Goal: Task Accomplishment & Management: Manage account settings

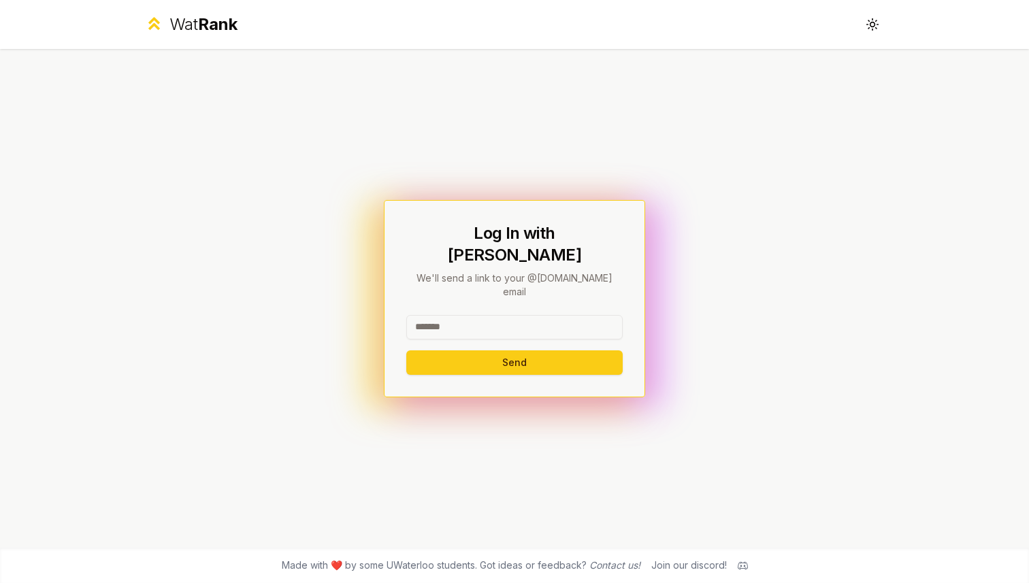
click at [462, 315] on input at bounding box center [514, 327] width 216 height 25
click at [511, 351] on button "Send" at bounding box center [514, 363] width 216 height 25
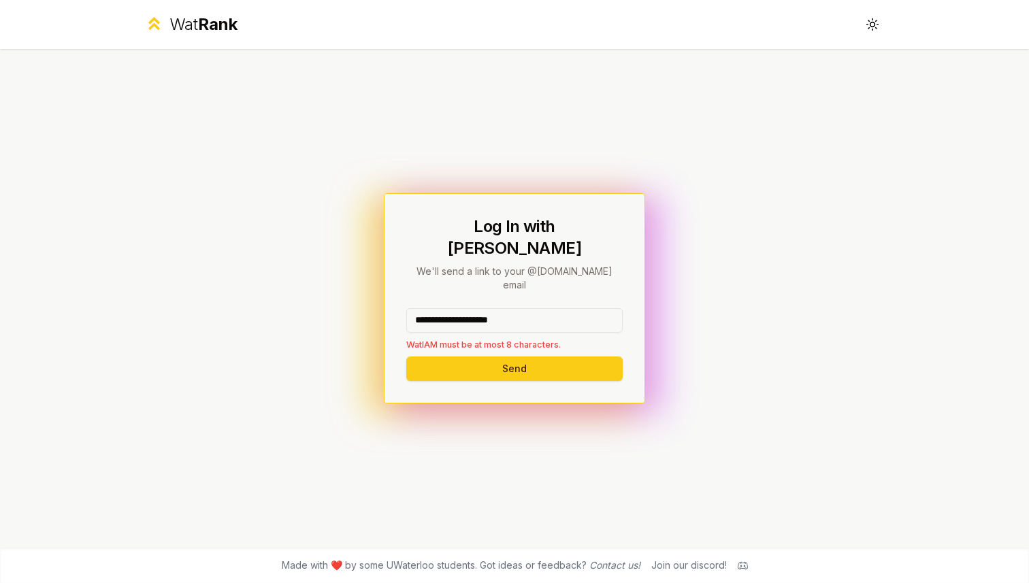
drag, startPoint x: 543, startPoint y: 304, endPoint x: 459, endPoint y: 303, distance: 84.4
click at [459, 308] on input "**********" at bounding box center [514, 320] width 216 height 25
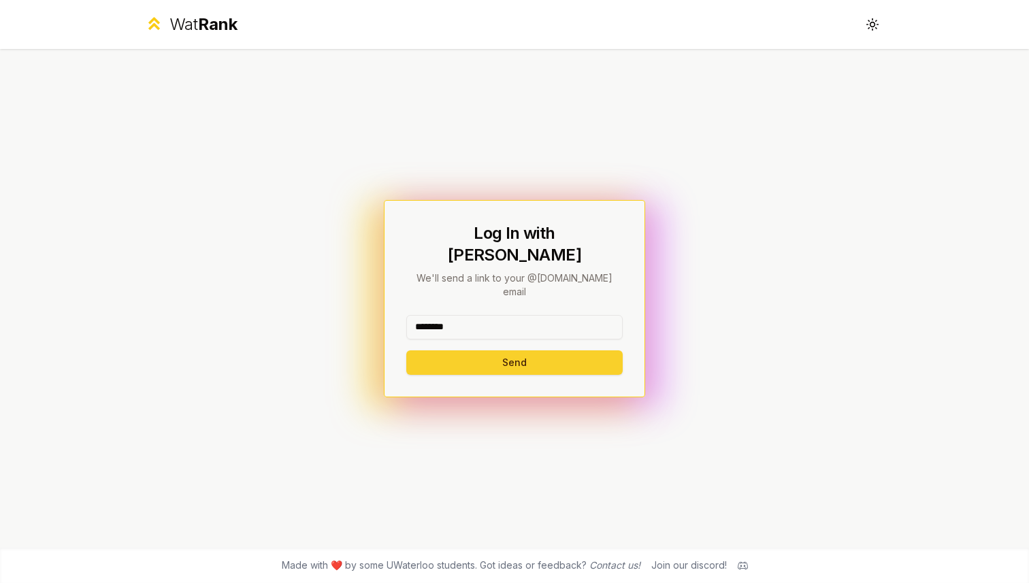
type input "********"
click at [449, 351] on button "Send" at bounding box center [514, 363] width 216 height 25
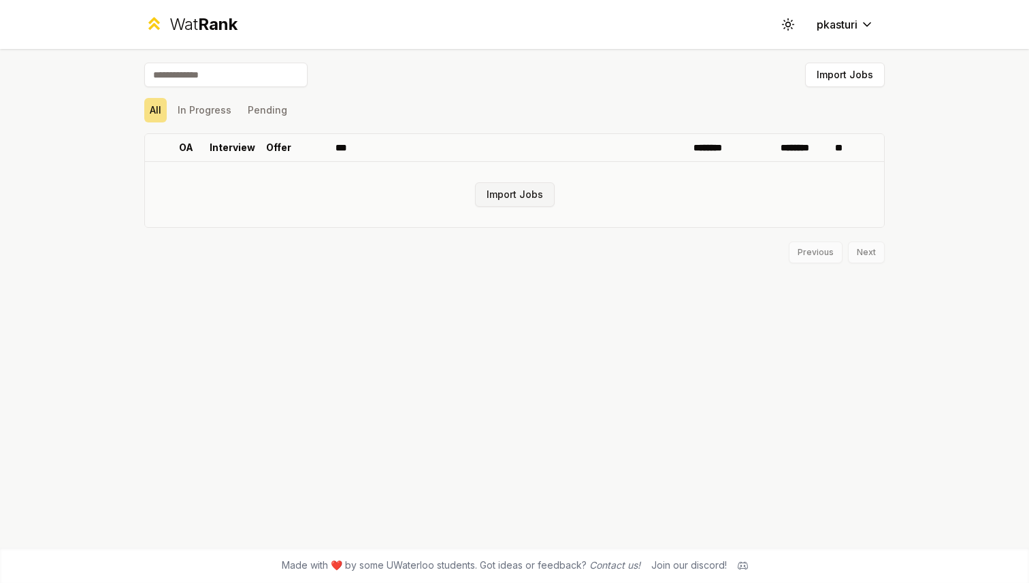
click at [517, 189] on button "Import Jobs" at bounding box center [515, 194] width 80 height 25
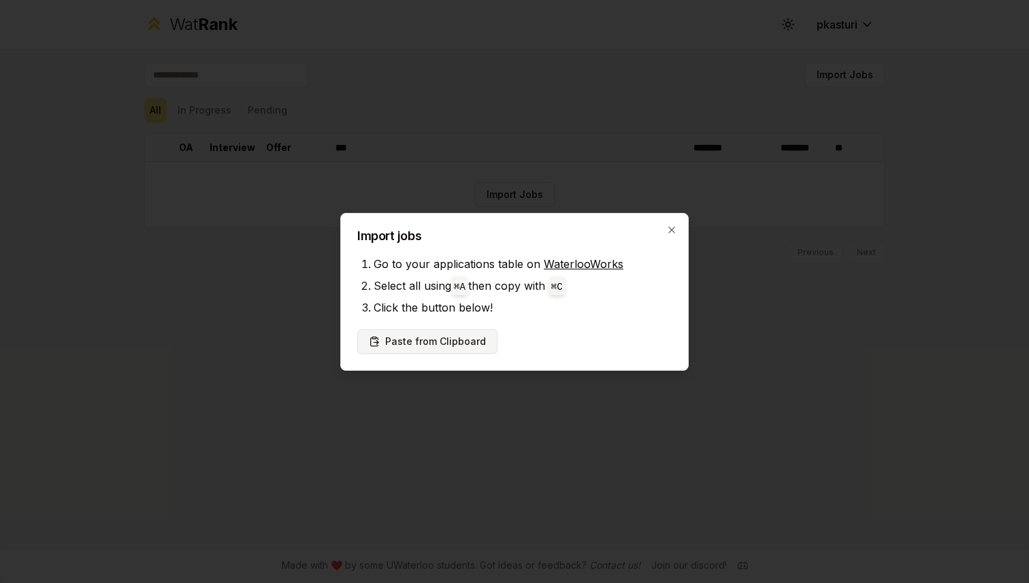
click at [453, 346] on button "Paste from Clipboard" at bounding box center [427, 341] width 140 height 25
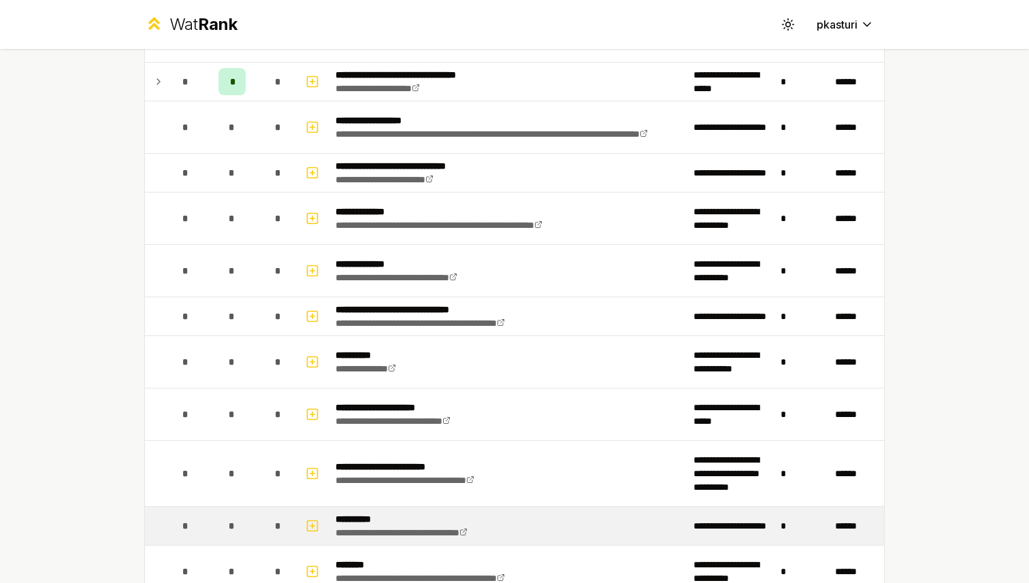
scroll to position [1805, 0]
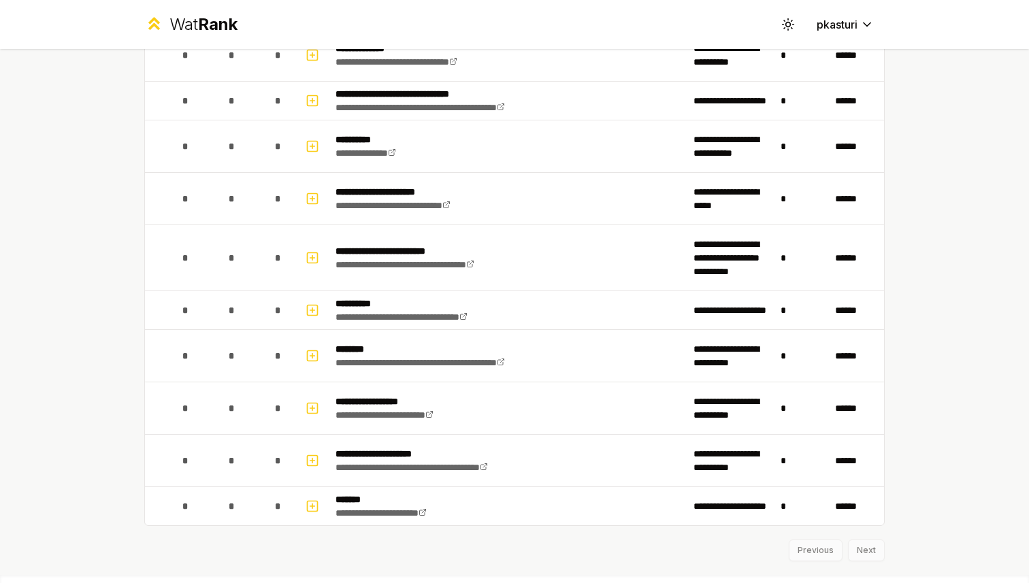
scroll to position [1805, 0]
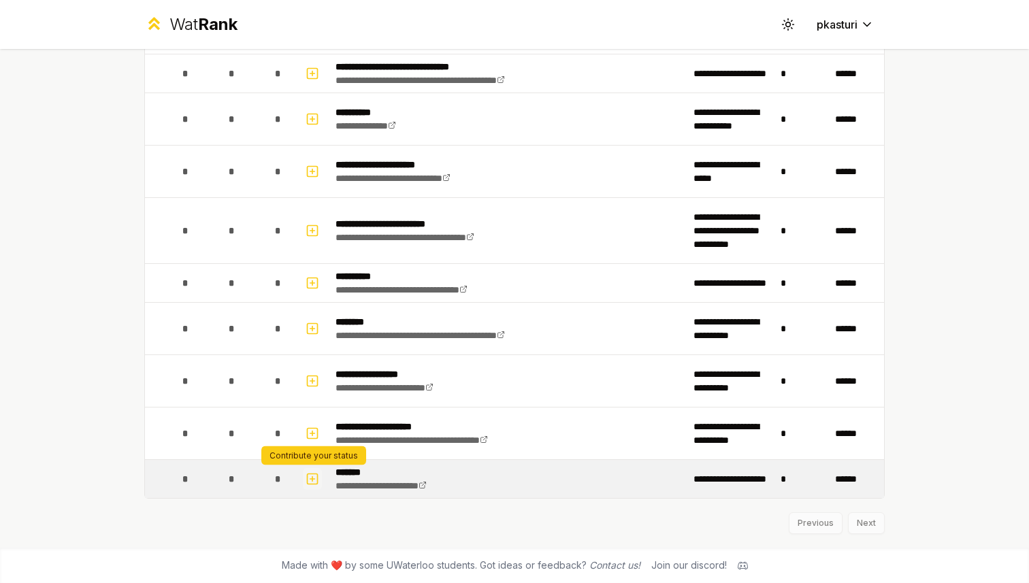
click at [306, 479] on icon "button" at bounding box center [313, 479] width 14 height 16
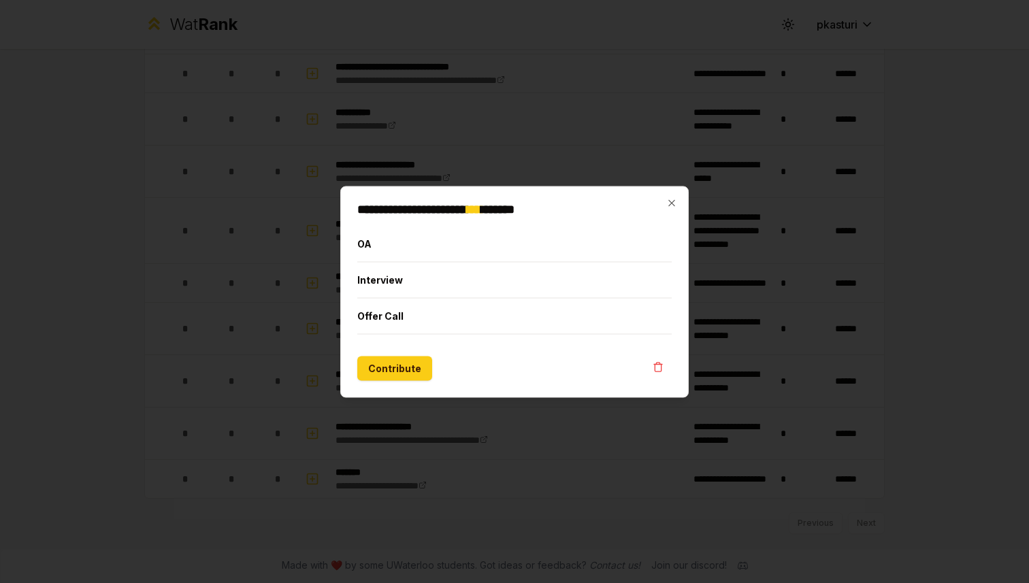
click at [679, 199] on div "**********" at bounding box center [514, 292] width 349 height 212
click at [671, 200] on icon "button" at bounding box center [671, 202] width 11 height 11
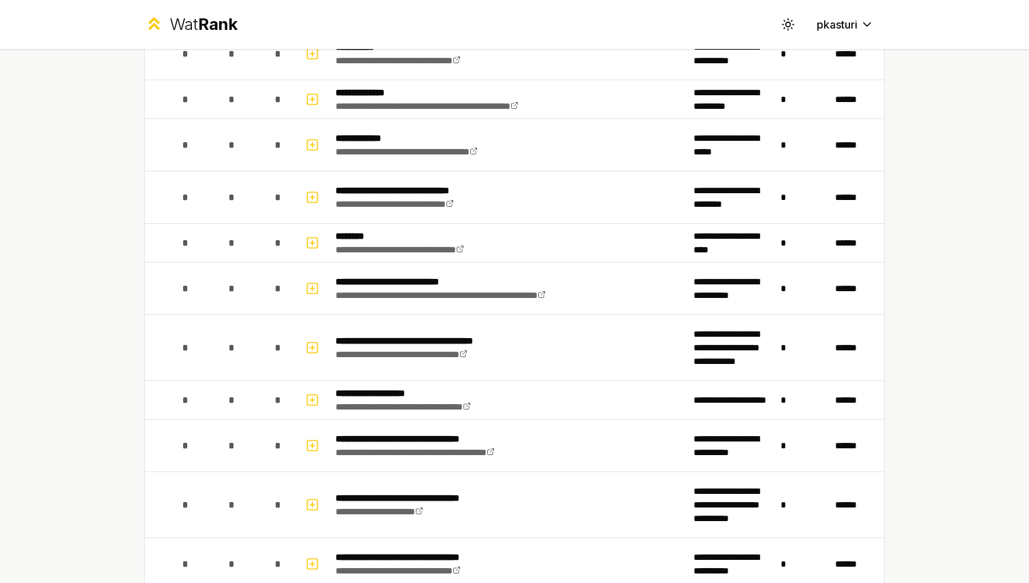
scroll to position [0, 0]
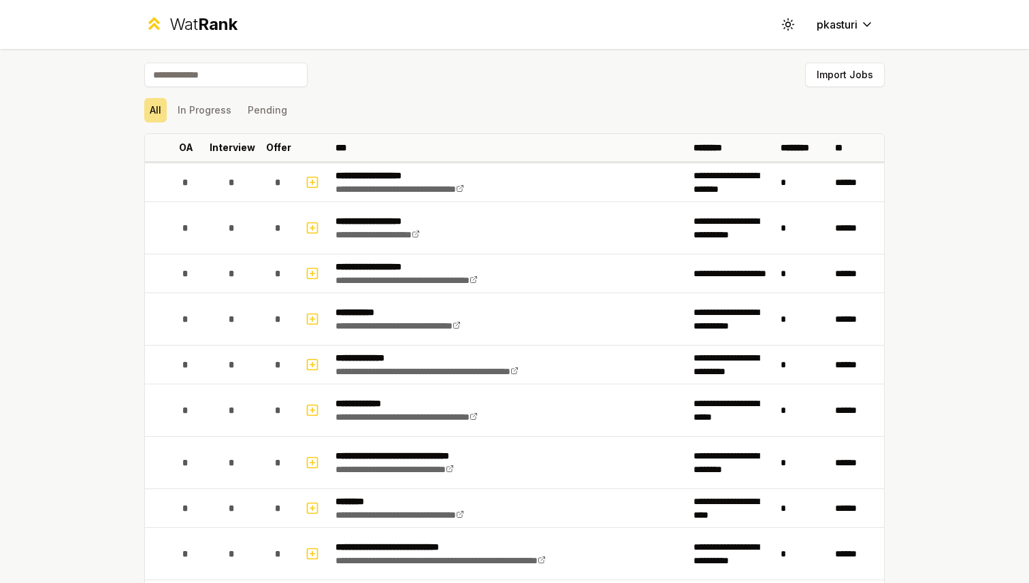
click at [843, 87] on div "Import Jobs" at bounding box center [514, 78] width 741 height 30
click at [838, 73] on button "Import Jobs" at bounding box center [845, 75] width 80 height 25
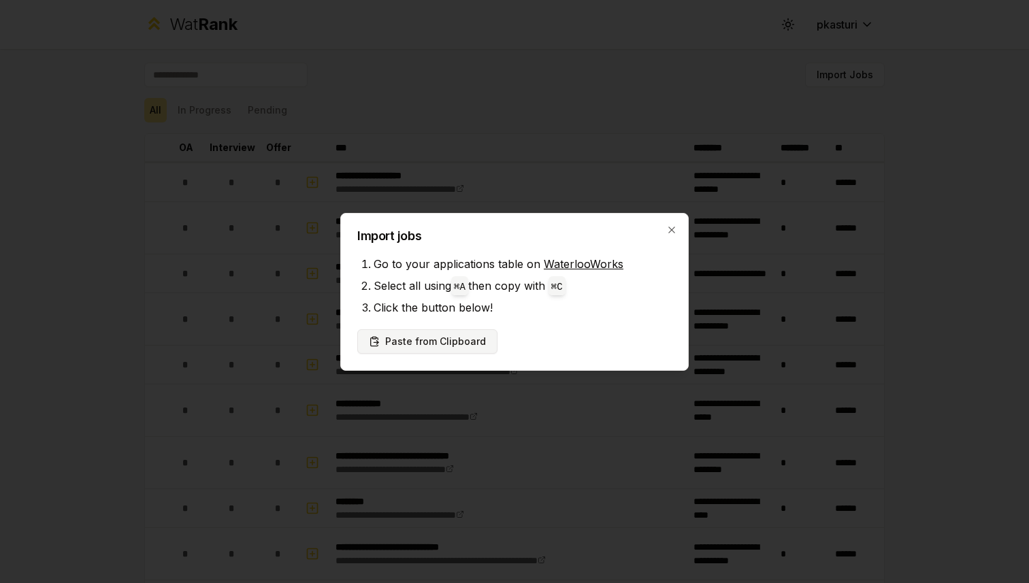
click at [427, 342] on button "Paste from Clipboard" at bounding box center [427, 341] width 140 height 25
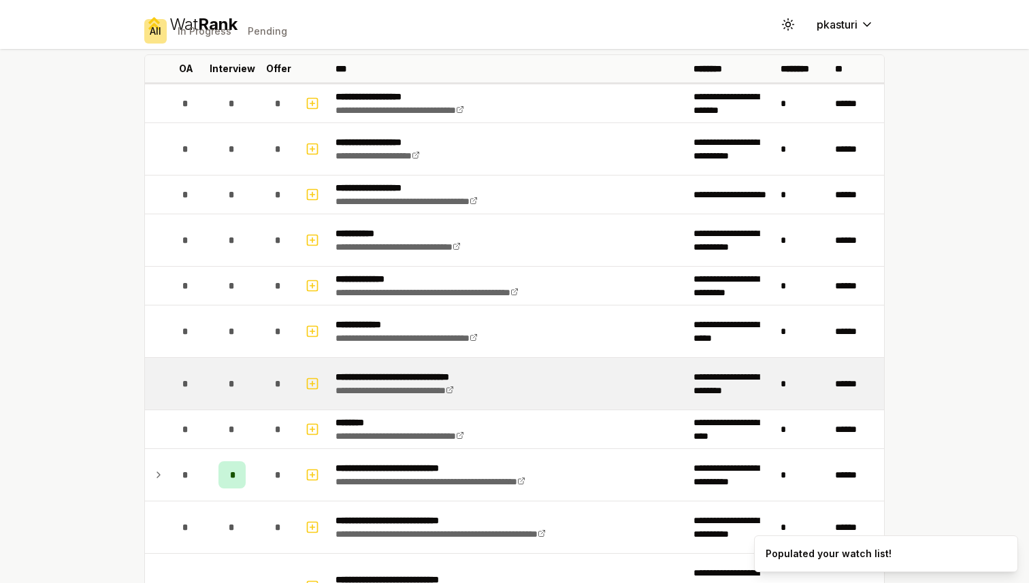
scroll to position [84, 0]
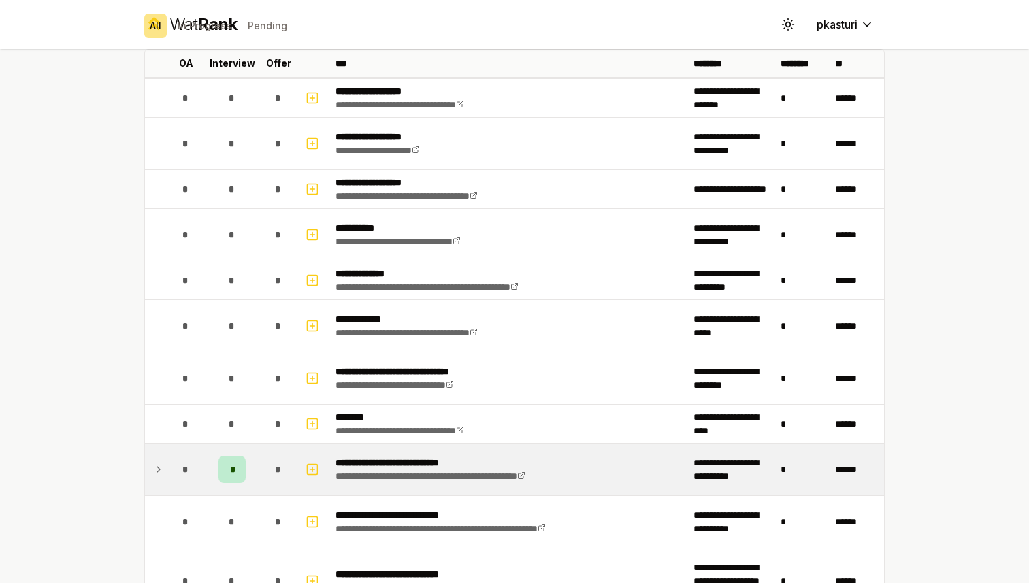
click at [233, 464] on span "*" at bounding box center [232, 470] width 4 height 14
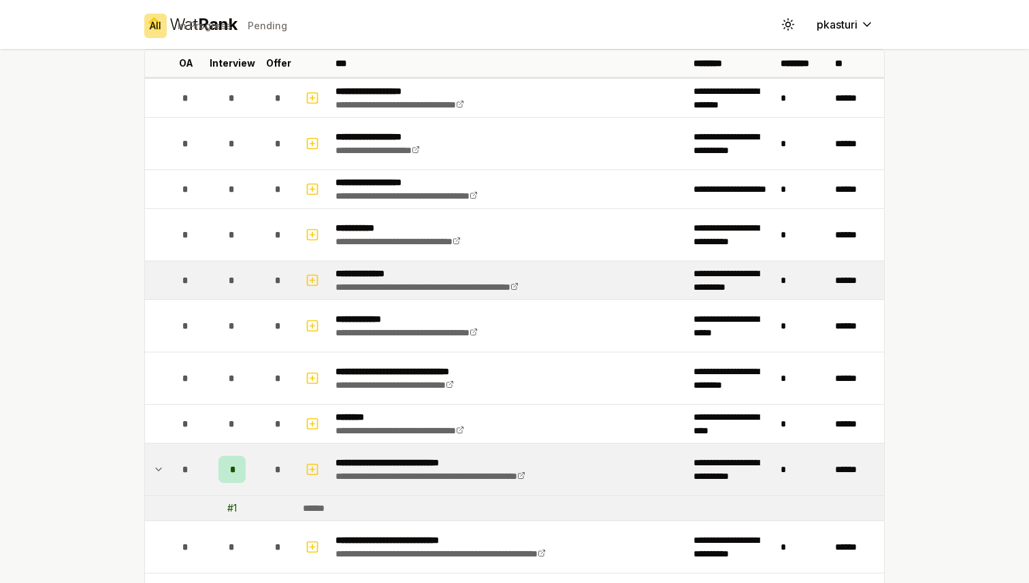
scroll to position [0, 0]
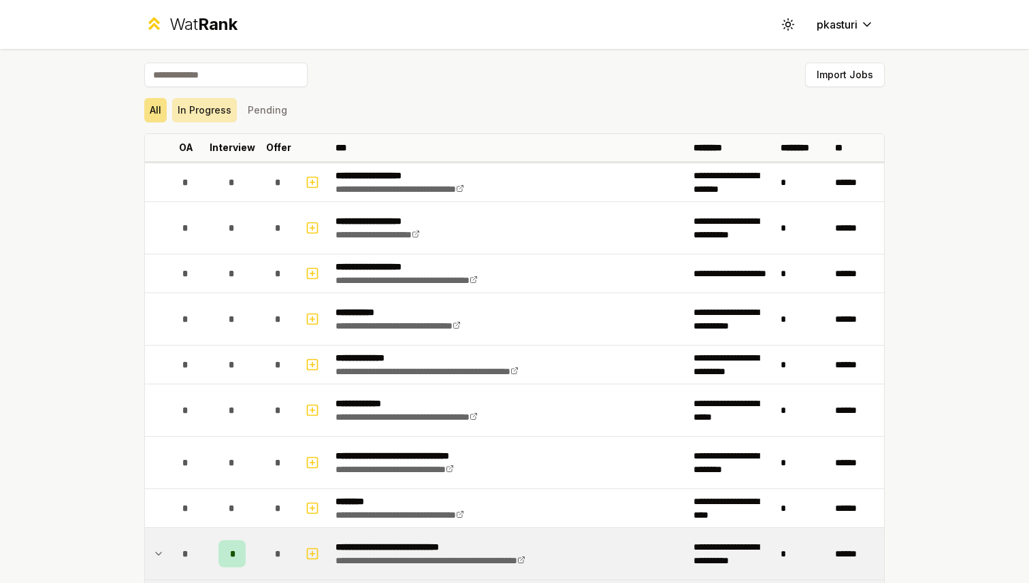
click at [194, 109] on button "In Progress" at bounding box center [204, 110] width 65 height 25
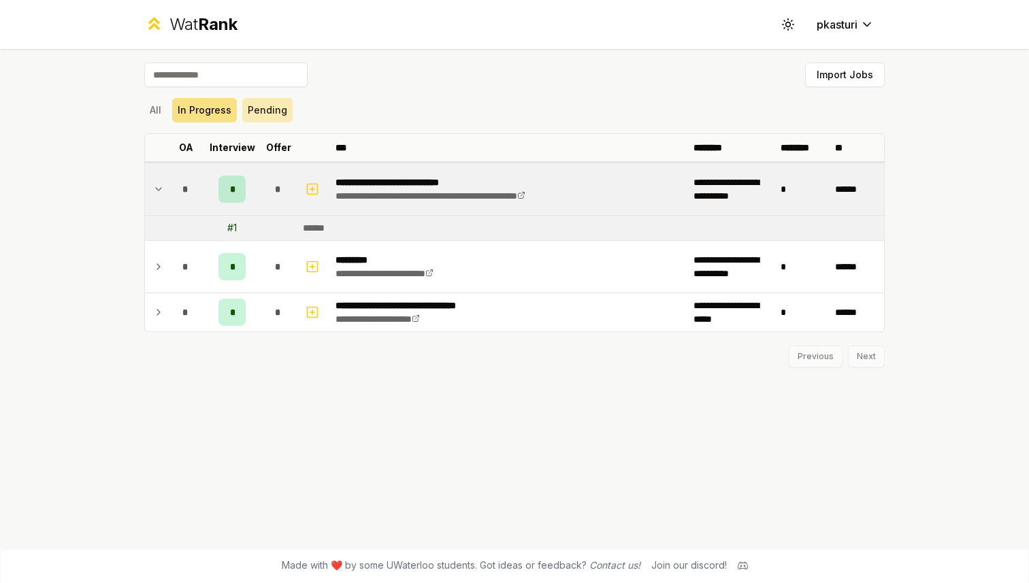
click at [268, 111] on button "Pending" at bounding box center [267, 110] width 50 height 25
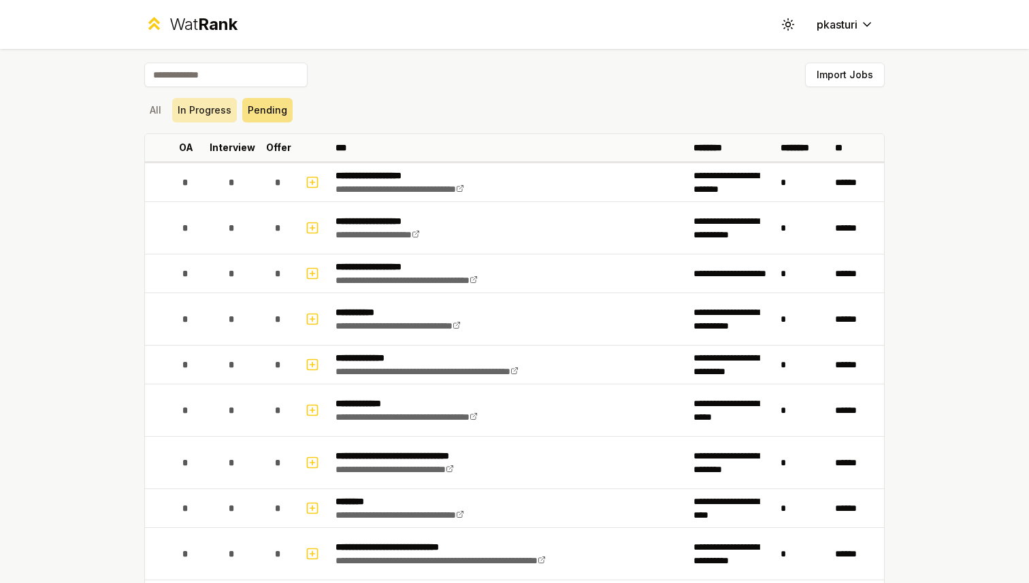
click at [223, 117] on button "In Progress" at bounding box center [204, 110] width 65 height 25
